Goal: Information Seeking & Learning: Learn about a topic

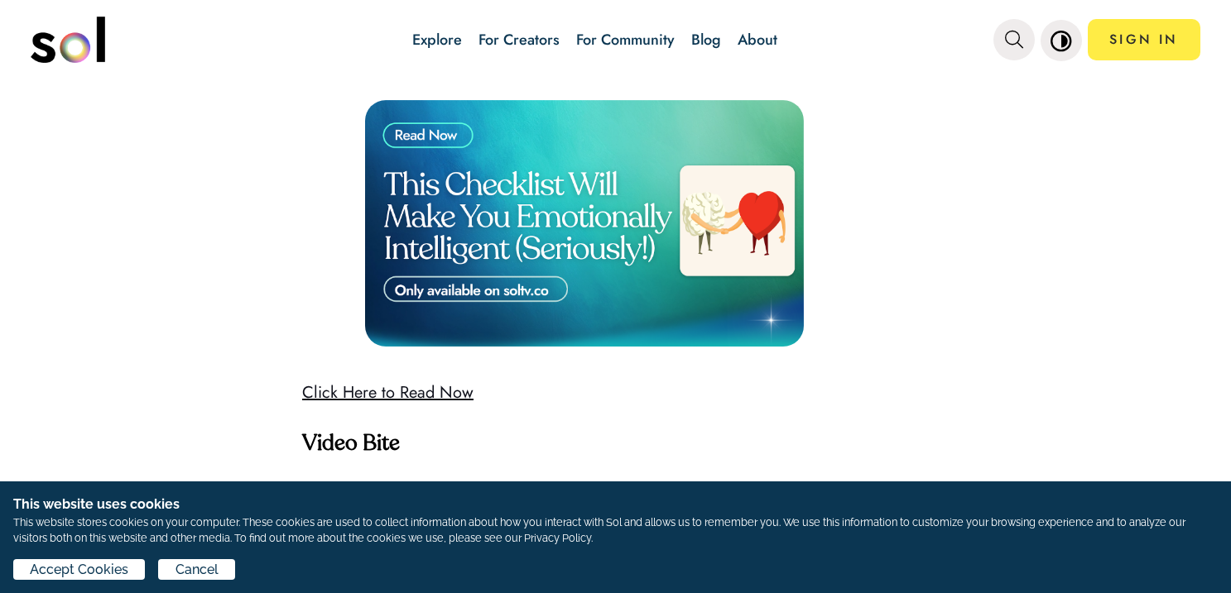
scroll to position [4138, 0]
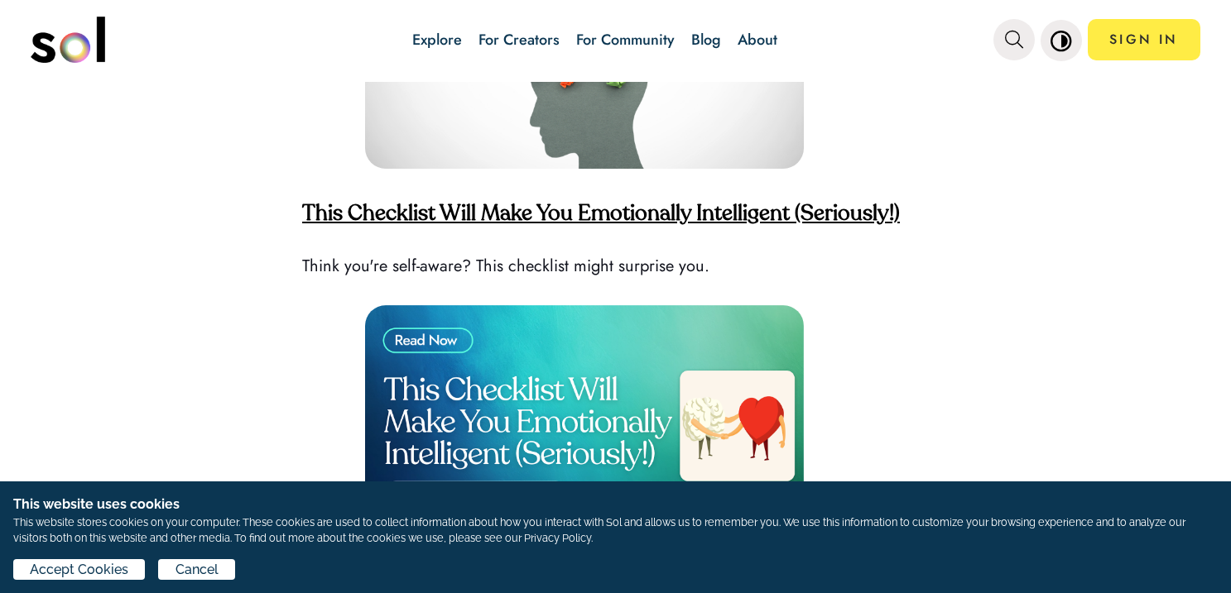
click at [621, 204] on strong "This Checklist Will Make You Emotionally Intelligent (Seriously!)" at bounding box center [601, 215] width 598 height 22
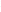
scroll to position [4304, 0]
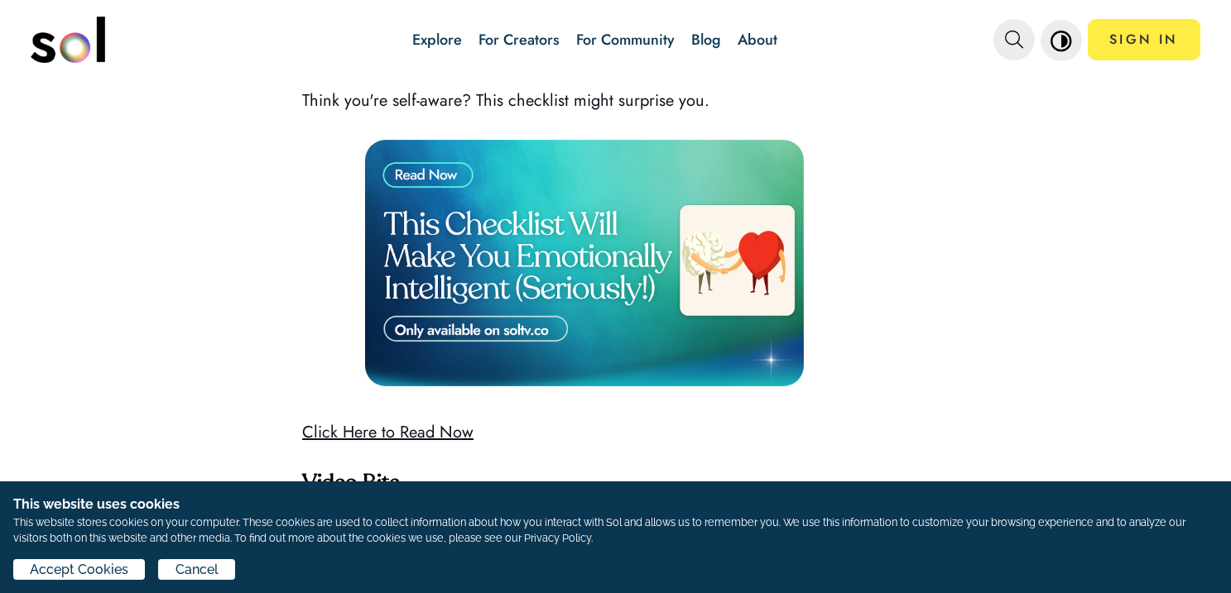
click at [488, 300] on img at bounding box center [584, 263] width 439 height 247
click at [408, 420] on link "Click Here to Read Now" at bounding box center [387, 432] width 171 height 24
